Goal: Find specific page/section: Find specific page/section

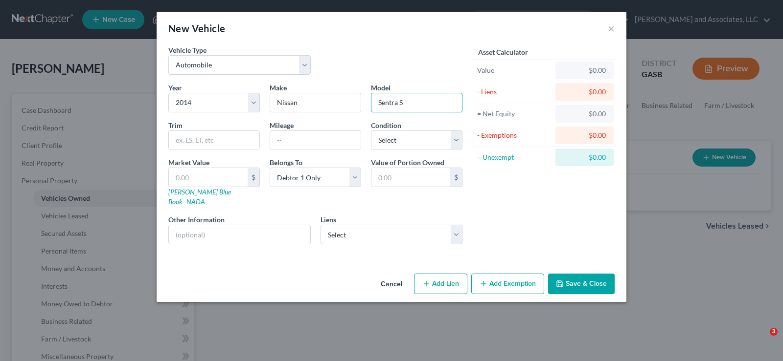
select select "0"
select select "12"
select select "0"
click at [610, 28] on button "×" at bounding box center [611, 29] width 7 height 12
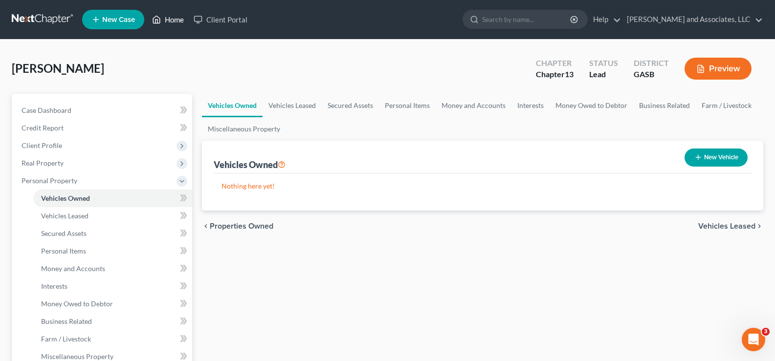
click at [175, 19] on link "Home" at bounding box center [168, 20] width 42 height 18
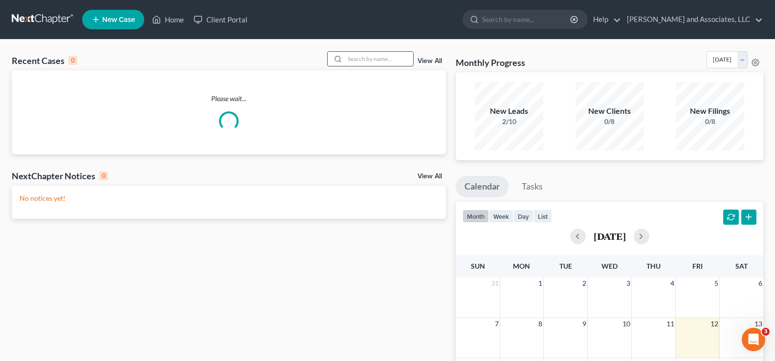
click at [394, 62] on input "search" at bounding box center [379, 59] width 68 height 14
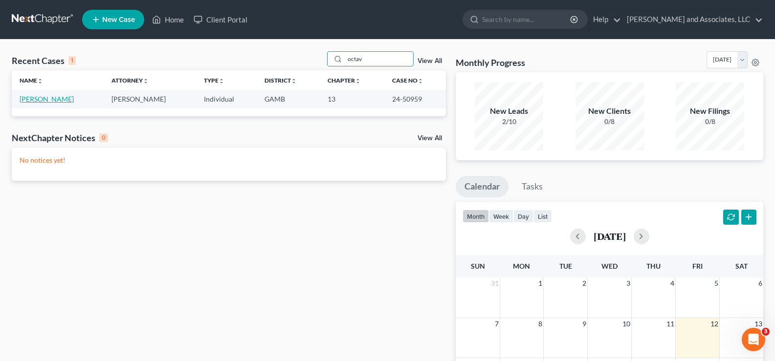
type input "octav"
click at [51, 98] on link "[PERSON_NAME]" at bounding box center [47, 99] width 54 height 8
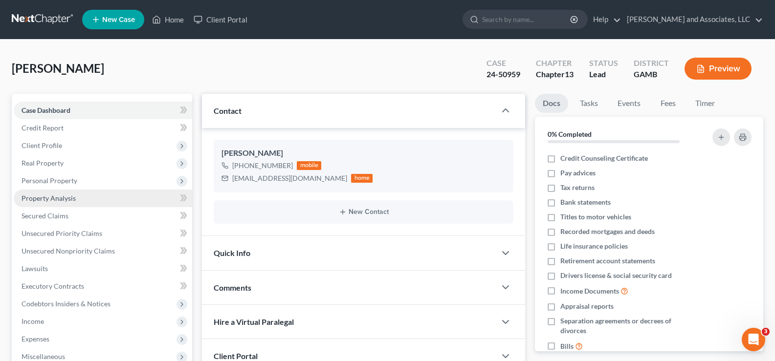
scroll to position [1650, 0]
